Goal: Find specific page/section: Find specific page/section

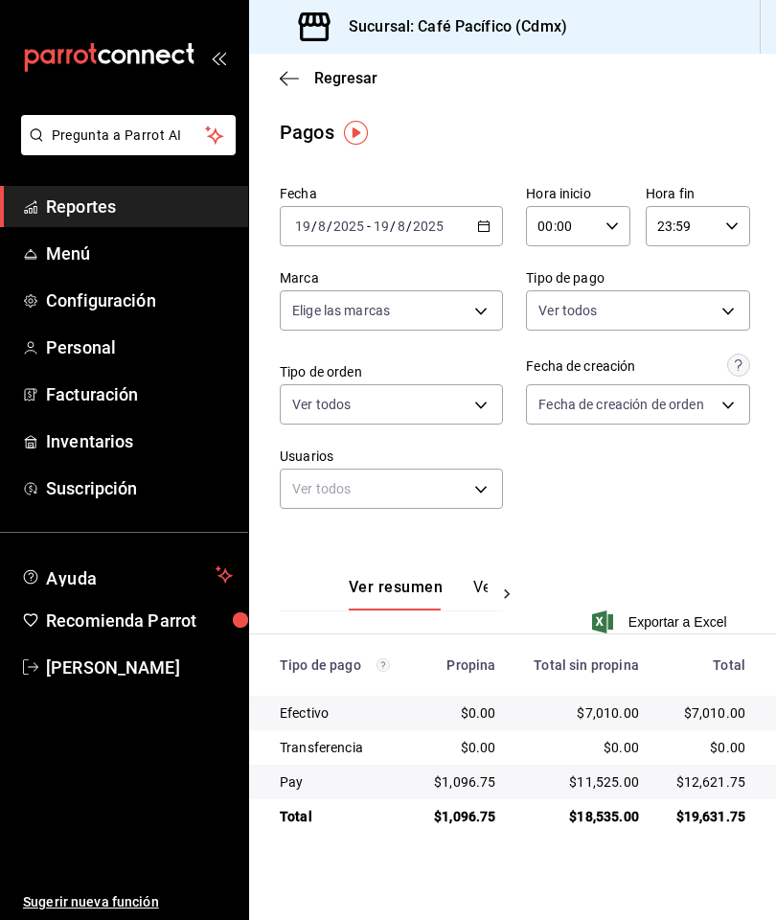
click at [152, 203] on span "Reportes" at bounding box center [139, 207] width 187 height 26
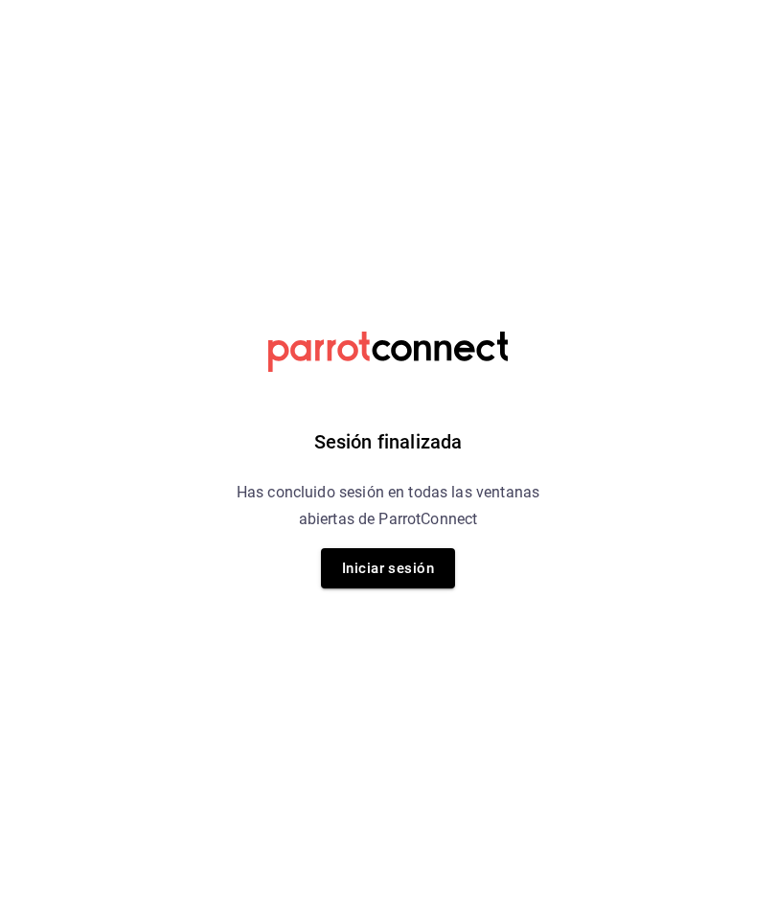
click at [417, 579] on button "Iniciar sesión" at bounding box center [388, 568] width 134 height 40
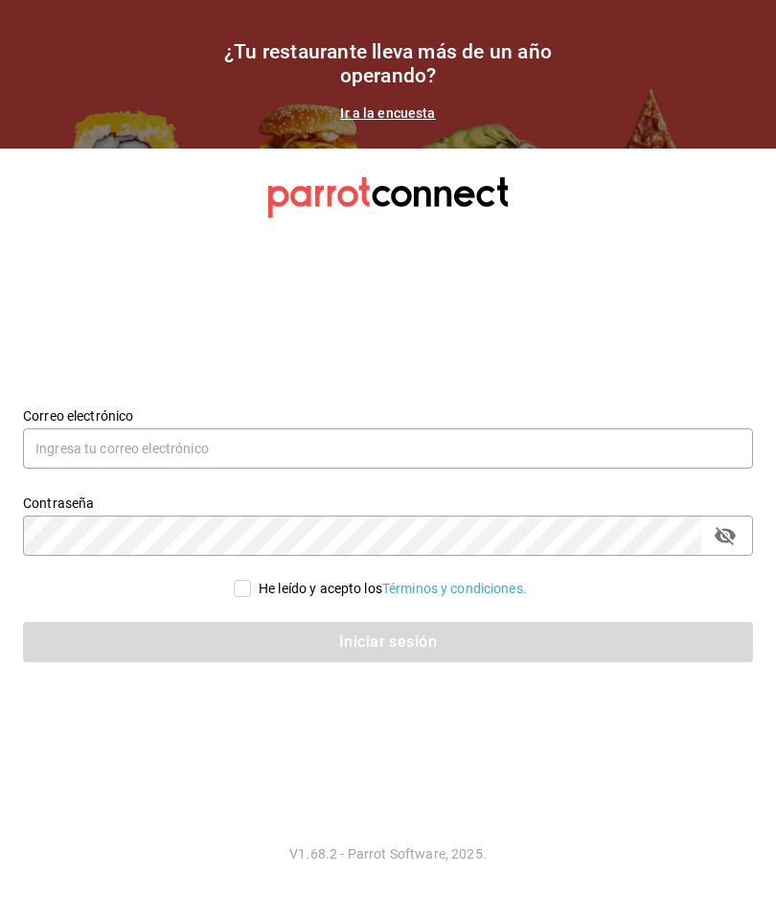
click at [362, 469] on input "text" at bounding box center [388, 448] width 730 height 40
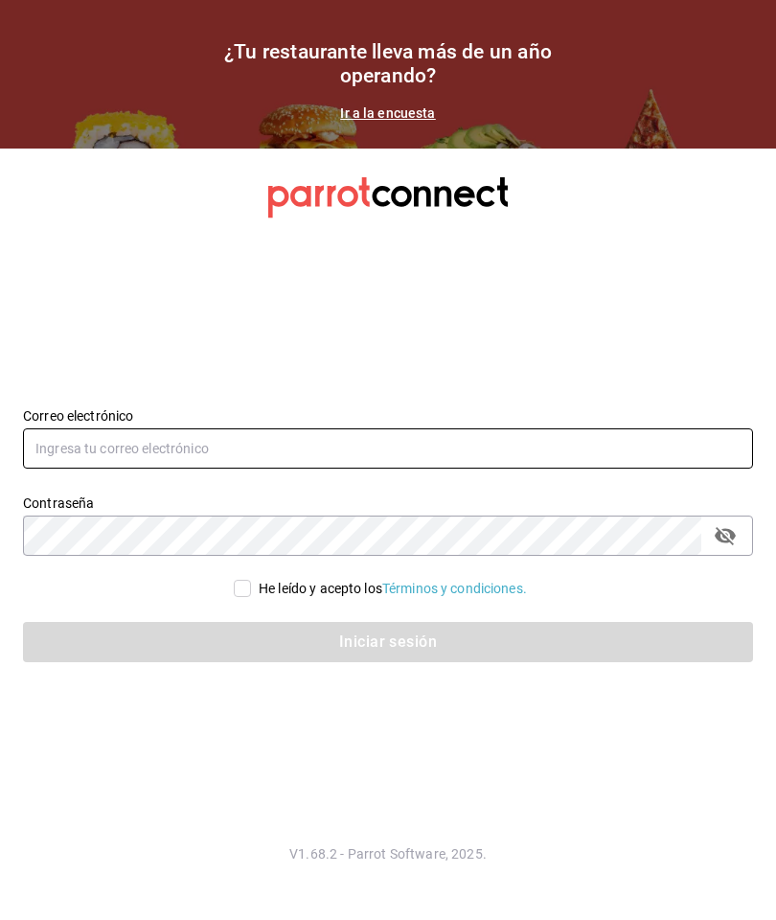
type input "gerjillo123@gmail.com"
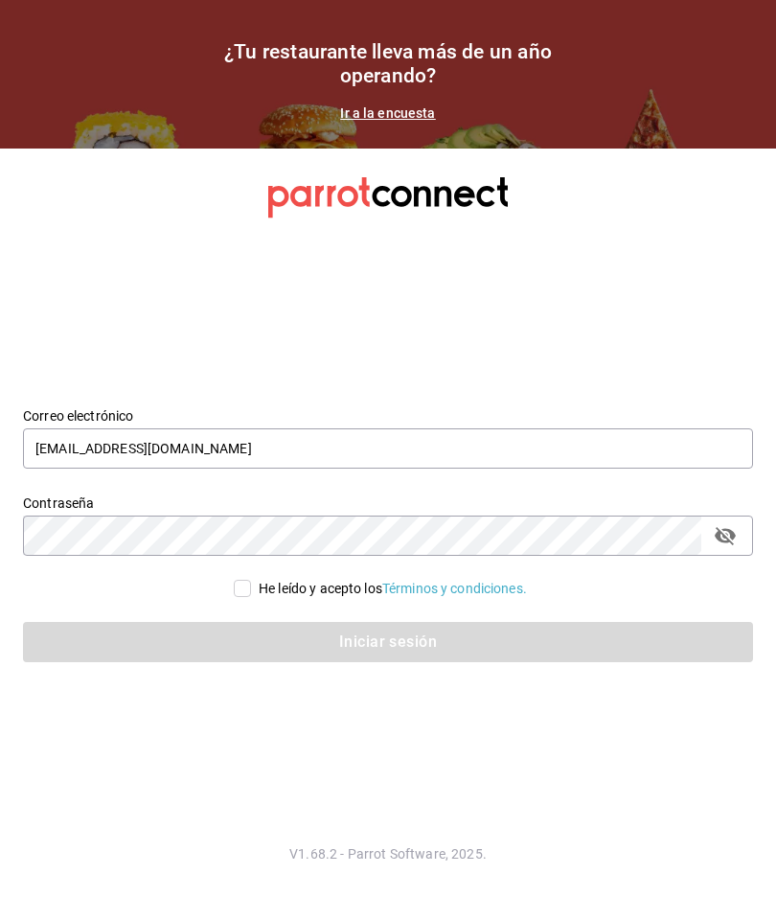
click at [246, 597] on input "He leído y acepto los Términos y condiciones." at bounding box center [242, 588] width 17 height 17
checkbox input "true"
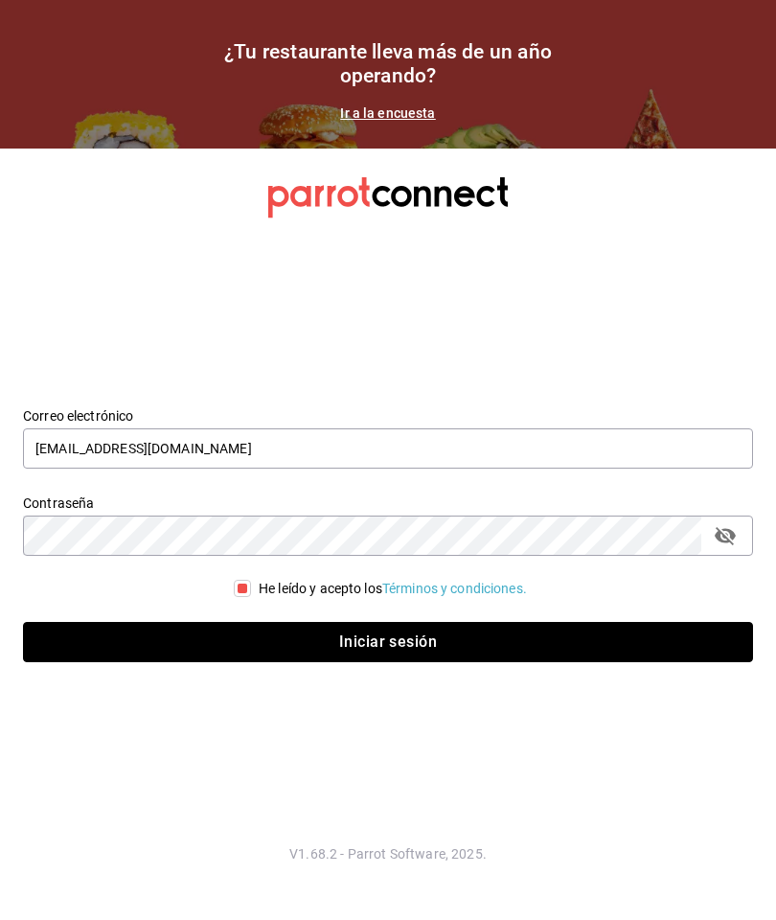
click at [430, 662] on button "Iniciar sesión" at bounding box center [388, 642] width 730 height 40
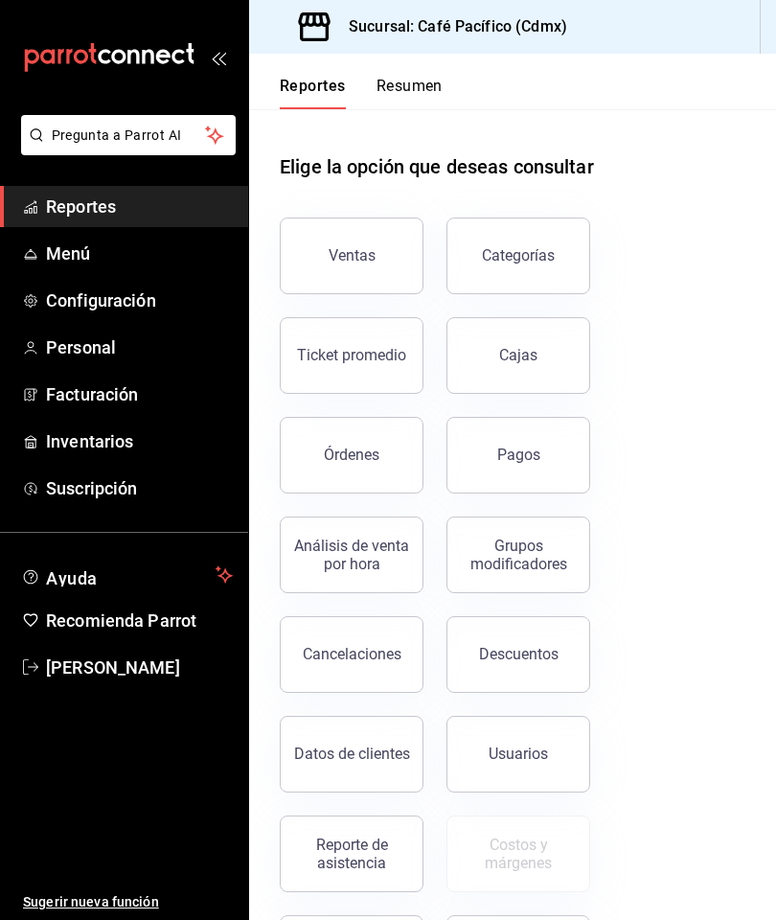
click at [359, 275] on button "Ventas" at bounding box center [352, 256] width 144 height 77
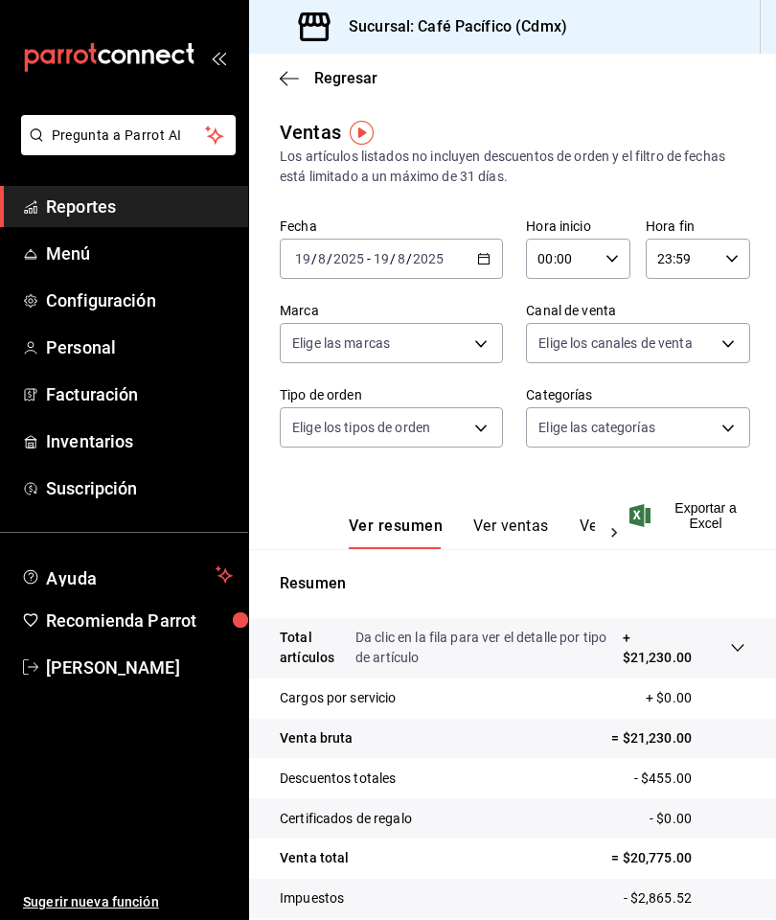
click at [147, 225] on link "Reportes" at bounding box center [124, 206] width 248 height 41
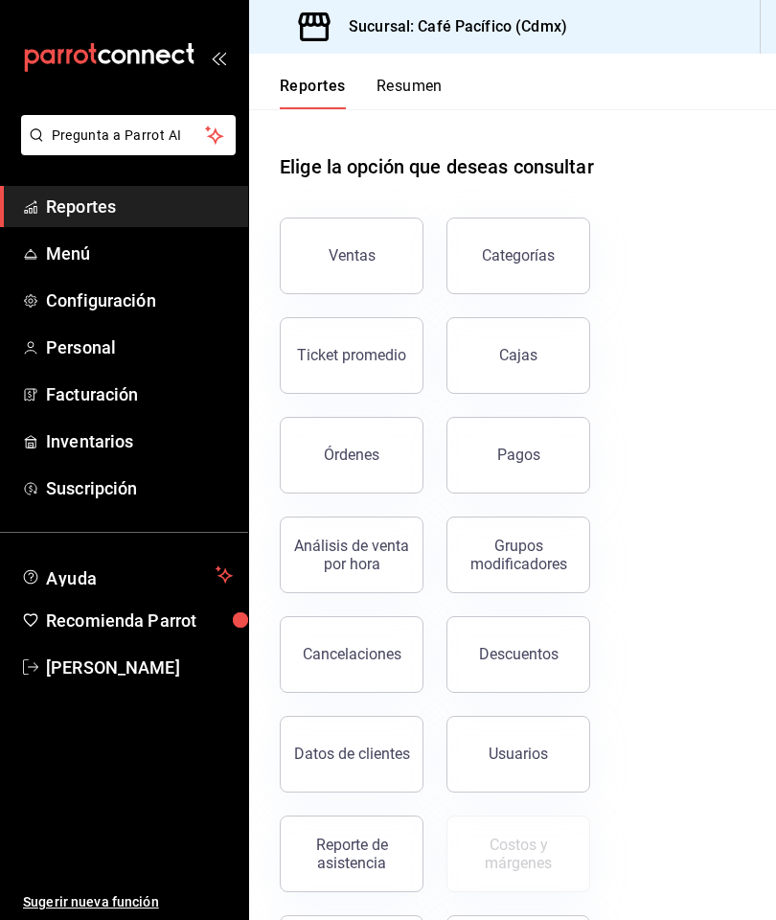
click at [514, 454] on div "Pagos" at bounding box center [518, 455] width 43 height 18
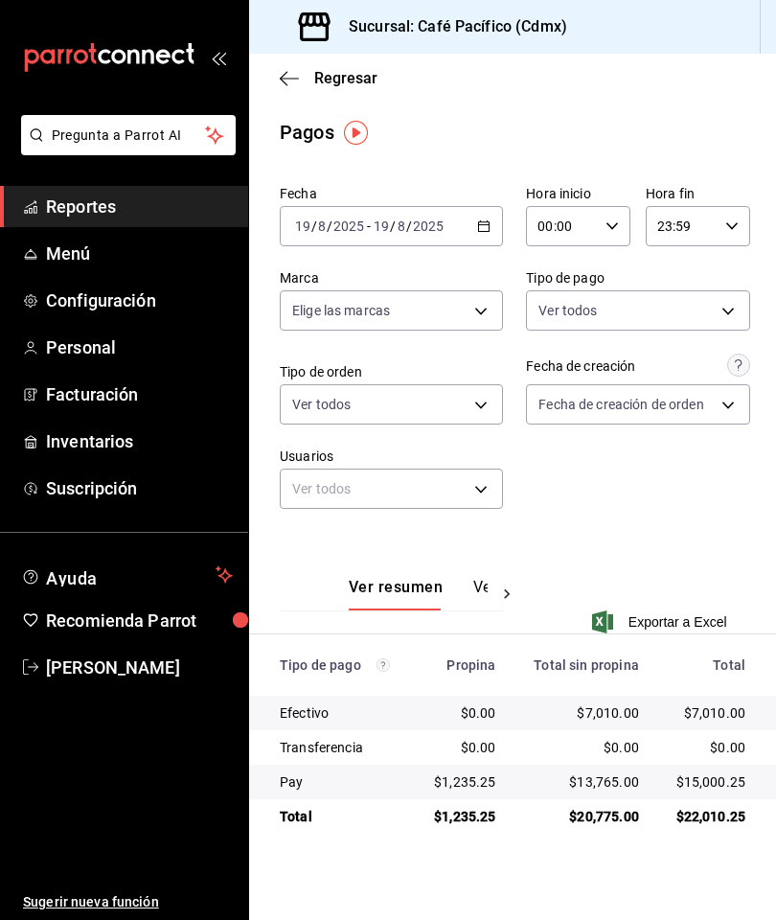
click at [280, 913] on main "Regresar Pagos Fecha 2025-08-19 19 / 8 / 2025 - 2025-08-19 19 / 8 / 2025 Hora i…" at bounding box center [512, 487] width 527 height 867
